Goal: Transaction & Acquisition: Obtain resource

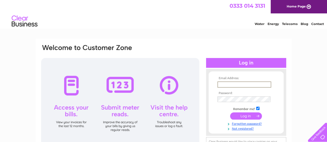
click at [249, 86] on input "text" at bounding box center [244, 85] width 54 height 6
click at [225, 80] on td at bounding box center [246, 84] width 60 height 8
click at [230, 85] on input "text" at bounding box center [244, 85] width 54 height 6
type input "daztech123@gmail.com"
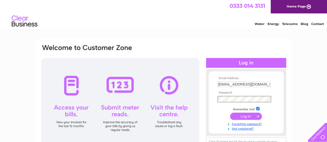
click at [241, 114] on input "submit" at bounding box center [246, 116] width 32 height 7
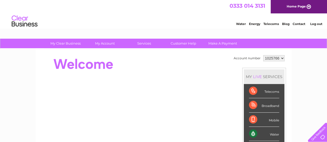
scroll to position [125, 0]
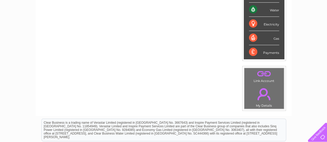
click at [271, 10] on div "Water" at bounding box center [264, 10] width 30 height 14
click at [253, 10] on div "Water" at bounding box center [264, 10] width 30 height 14
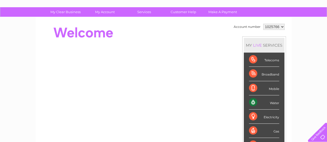
scroll to position [21, 0]
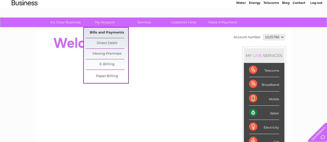
click at [116, 35] on link "Bills and Payments" at bounding box center [107, 33] width 43 height 10
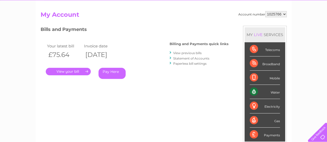
scroll to position [38, 0]
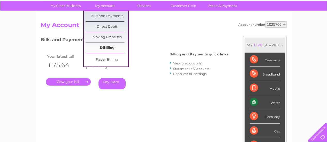
click at [106, 45] on link "E-Billing" at bounding box center [107, 48] width 43 height 10
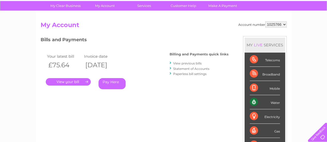
click at [183, 64] on link "View previous bills" at bounding box center [187, 64] width 28 height 4
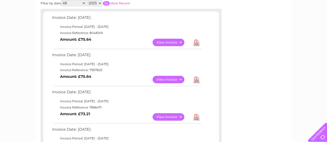
scroll to position [58, 0]
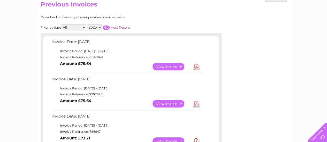
click at [100, 27] on select "2025 2024 2023 2022" at bounding box center [94, 27] width 15 height 6
click at [87, 24] on select "2025 2024 2023 2022" at bounding box center [94, 27] width 15 height 6
click at [107, 28] on input "button" at bounding box center [106, 28] width 7 height 4
click at [105, 26] on input "button" at bounding box center [106, 28] width 7 height 4
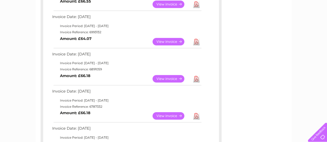
scroll to position [155, 0]
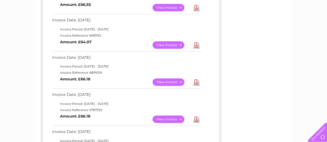
click at [196, 118] on link "Download" at bounding box center [196, 119] width 6 height 7
click at [195, 82] on link "Download" at bounding box center [196, 82] width 6 height 7
click at [197, 85] on link "Download" at bounding box center [196, 82] width 6 height 7
click at [198, 83] on link "Download" at bounding box center [196, 82] width 6 height 7
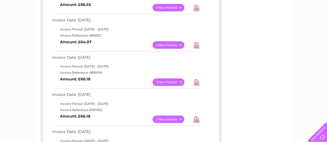
click at [196, 43] on link "Download" at bounding box center [196, 44] width 6 height 7
click at [196, 46] on link "Download" at bounding box center [196, 44] width 6 height 7
click at [197, 7] on link "Download" at bounding box center [196, 7] width 6 height 7
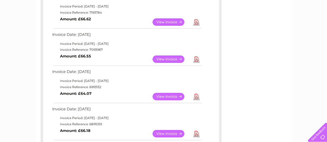
scroll to position [82, 0]
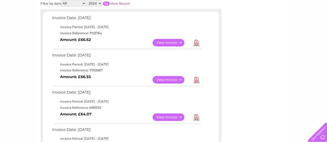
click at [196, 79] on link "Download" at bounding box center [196, 79] width 6 height 7
click at [196, 42] on link "Download" at bounding box center [196, 42] width 6 height 7
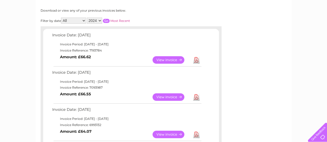
scroll to position [55, 0]
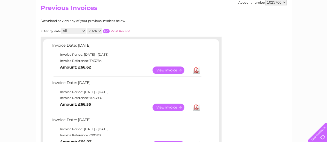
click at [100, 30] on select "2025 2024 2023 2022" at bounding box center [94, 31] width 15 height 6
select select "2025"
click at [87, 28] on select "2025 2024 2023 2022" at bounding box center [94, 31] width 15 height 6
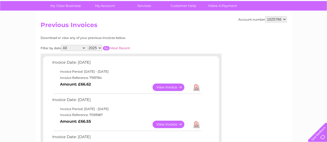
scroll to position [20, 0]
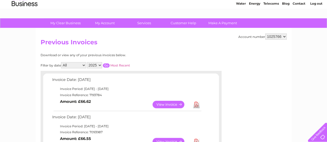
click at [107, 66] on input "button" at bounding box center [106, 66] width 7 height 4
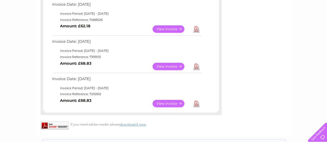
scroll to position [324, 0]
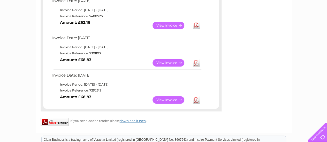
click at [199, 100] on link "Download" at bounding box center [196, 99] width 6 height 7
click at [196, 63] on link "Download" at bounding box center [196, 62] width 6 height 7
click at [196, 26] on link "Download" at bounding box center [196, 25] width 6 height 7
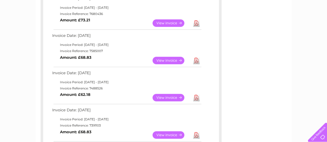
scroll to position [251, 0]
click at [196, 60] on link "Download" at bounding box center [196, 60] width 6 height 7
click at [195, 23] on link "Download" at bounding box center [196, 22] width 6 height 7
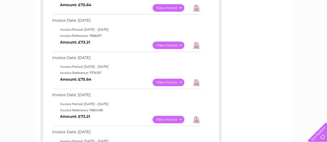
scroll to position [131, 0]
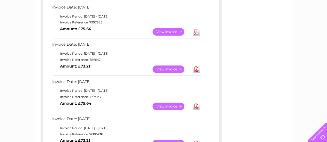
click at [196, 107] on link "Download" at bounding box center [196, 106] width 6 height 7
click at [195, 68] on link "Download" at bounding box center [196, 69] width 6 height 7
click at [198, 30] on link "Download" at bounding box center [196, 31] width 6 height 7
